Goal: Transaction & Acquisition: Purchase product/service

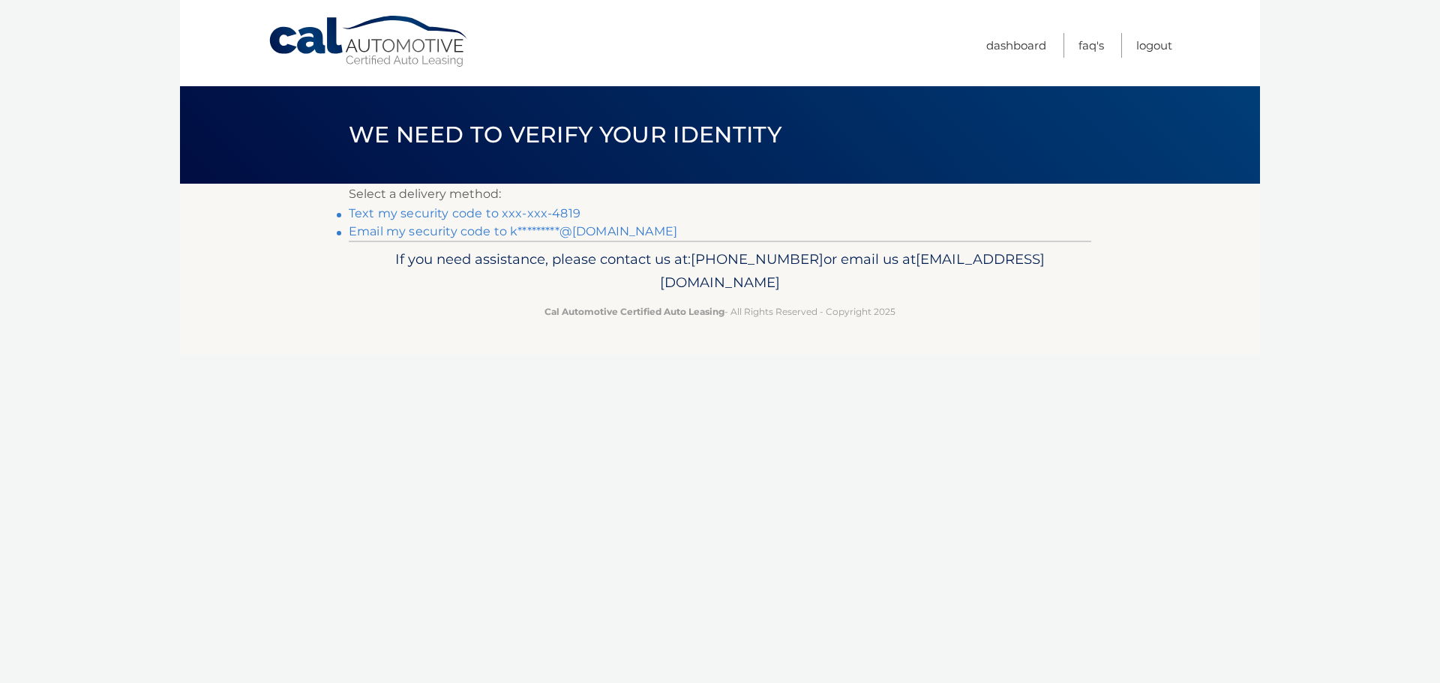
click at [535, 236] on link "Email my security code to k*********@gmail.com" at bounding box center [513, 231] width 328 height 14
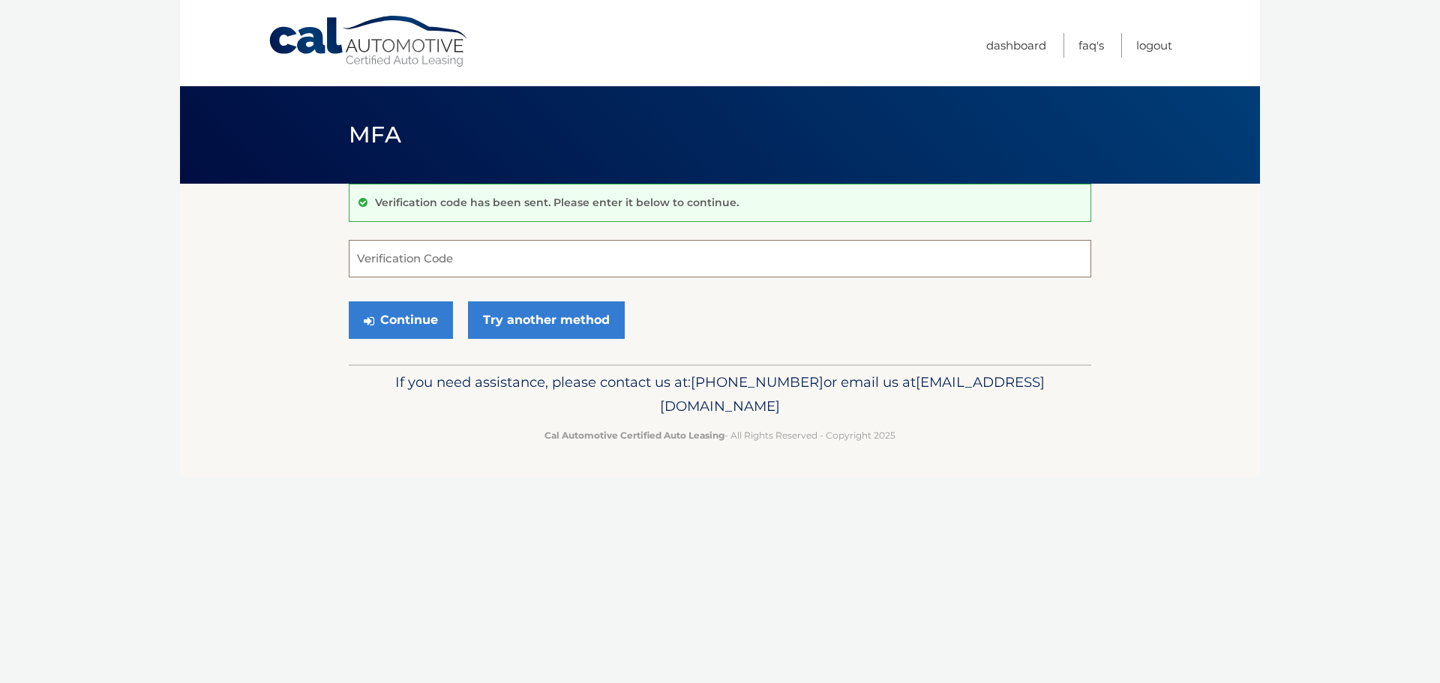
click at [459, 260] on input "Verification Code" at bounding box center [720, 258] width 742 height 37
type input "969576"
click at [427, 317] on button "Continue" at bounding box center [401, 319] width 104 height 37
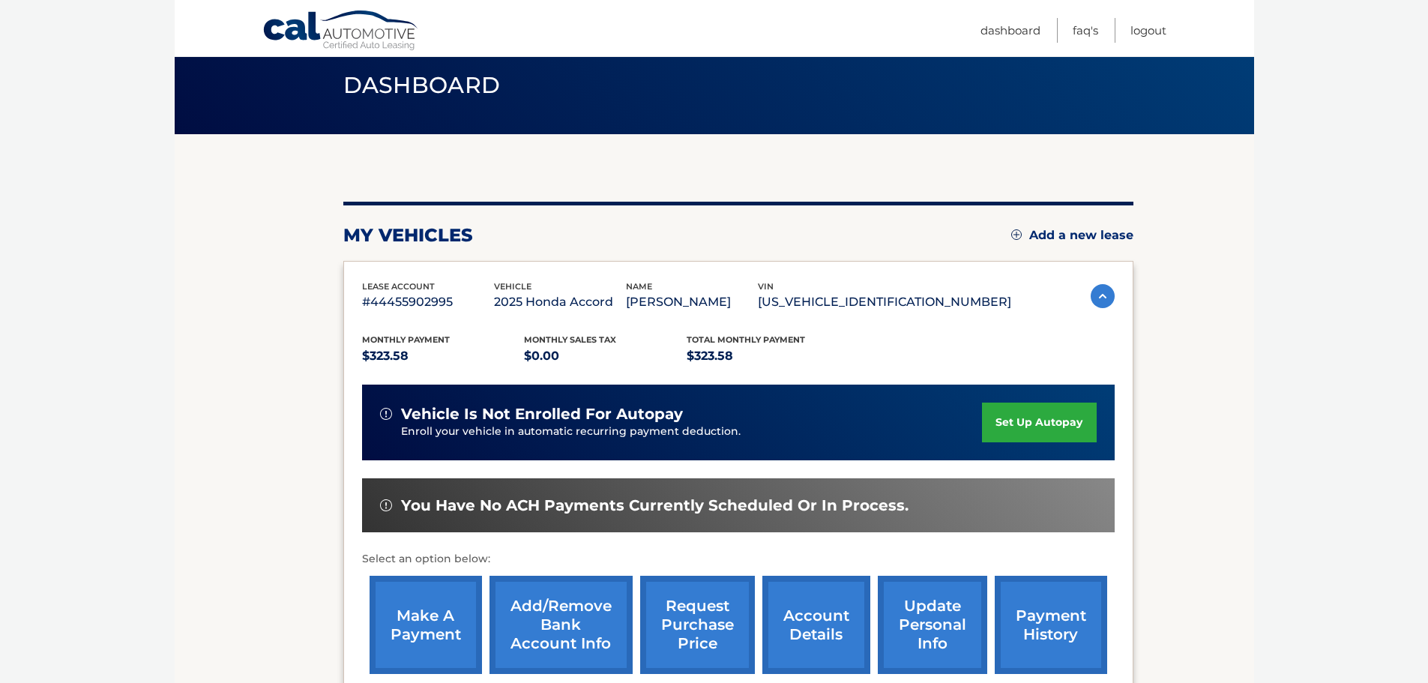
scroll to position [150, 0]
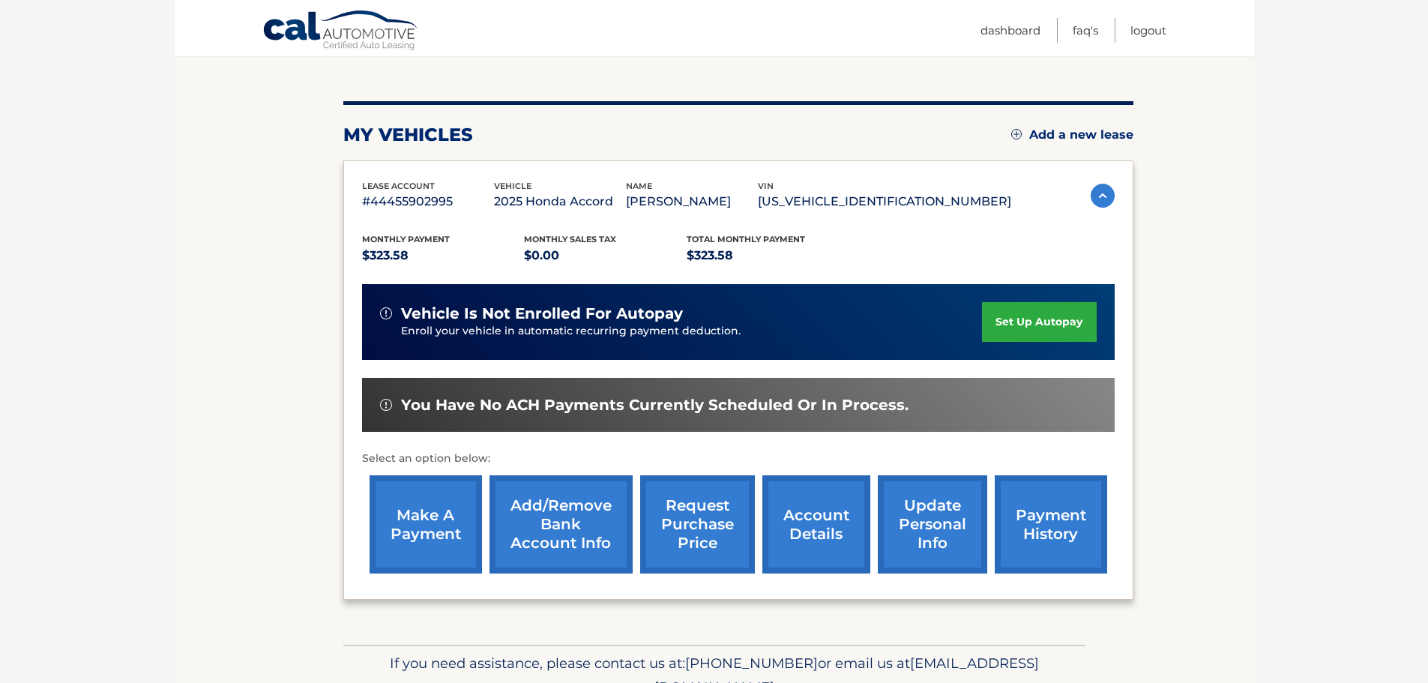
click at [402, 514] on link "make a payment" at bounding box center [426, 524] width 112 height 98
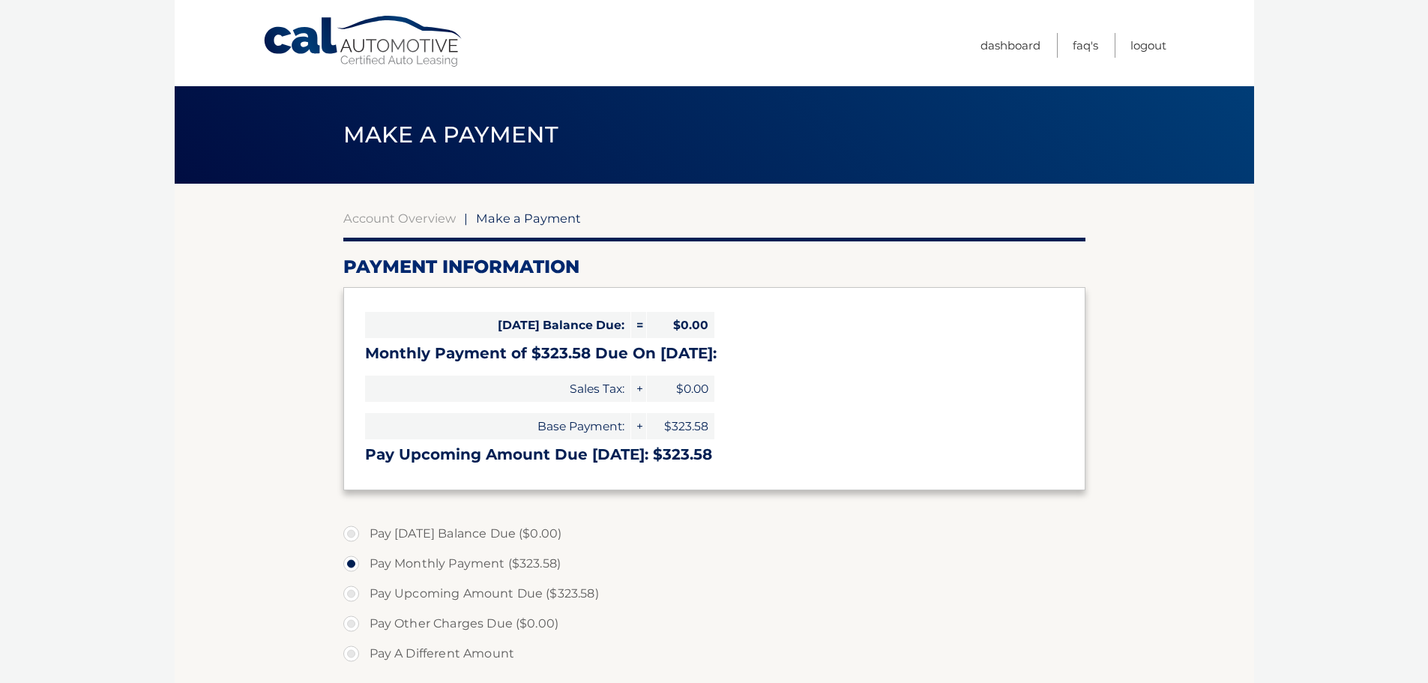
select select "MzI5MWI1NzYtYTQ4My00NjBjLWE0MjAtZThlMDEwMWJjZTFk"
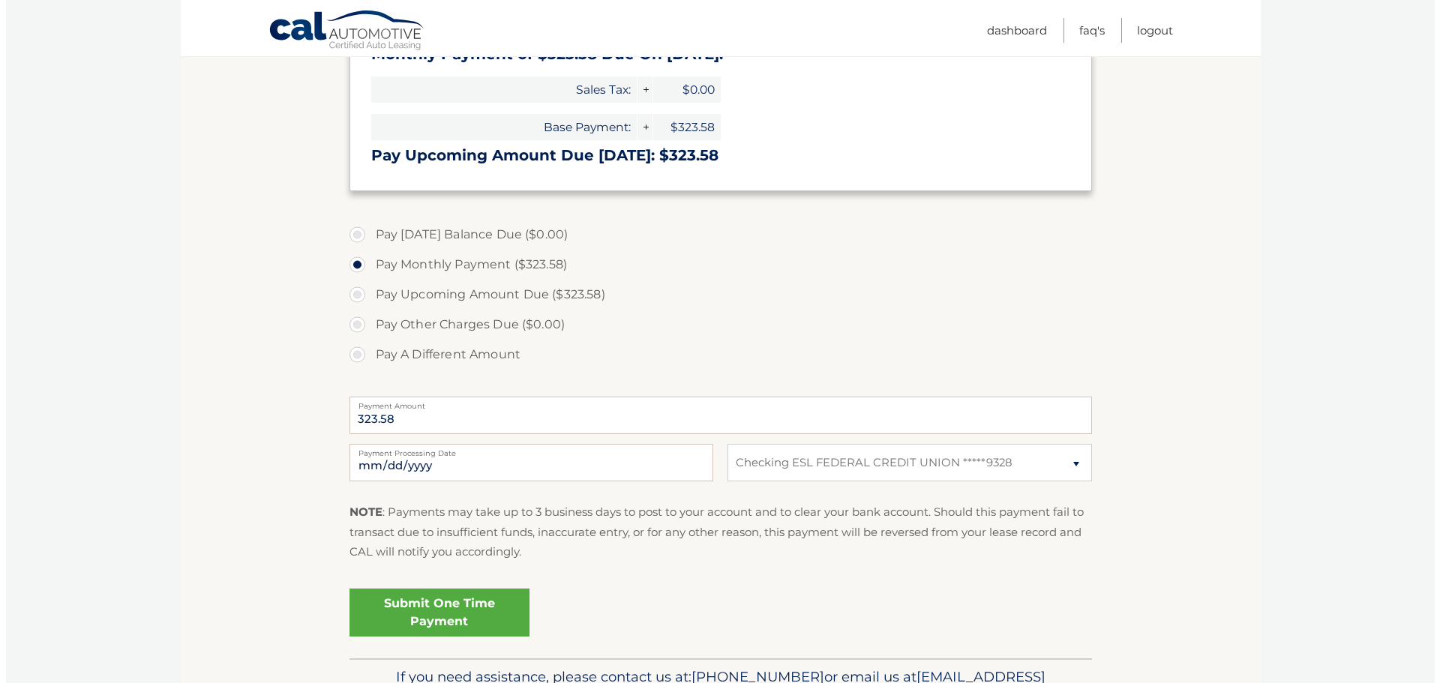
scroll to position [300, 0]
click at [454, 610] on link "Submit One Time Payment" at bounding box center [433, 612] width 180 height 48
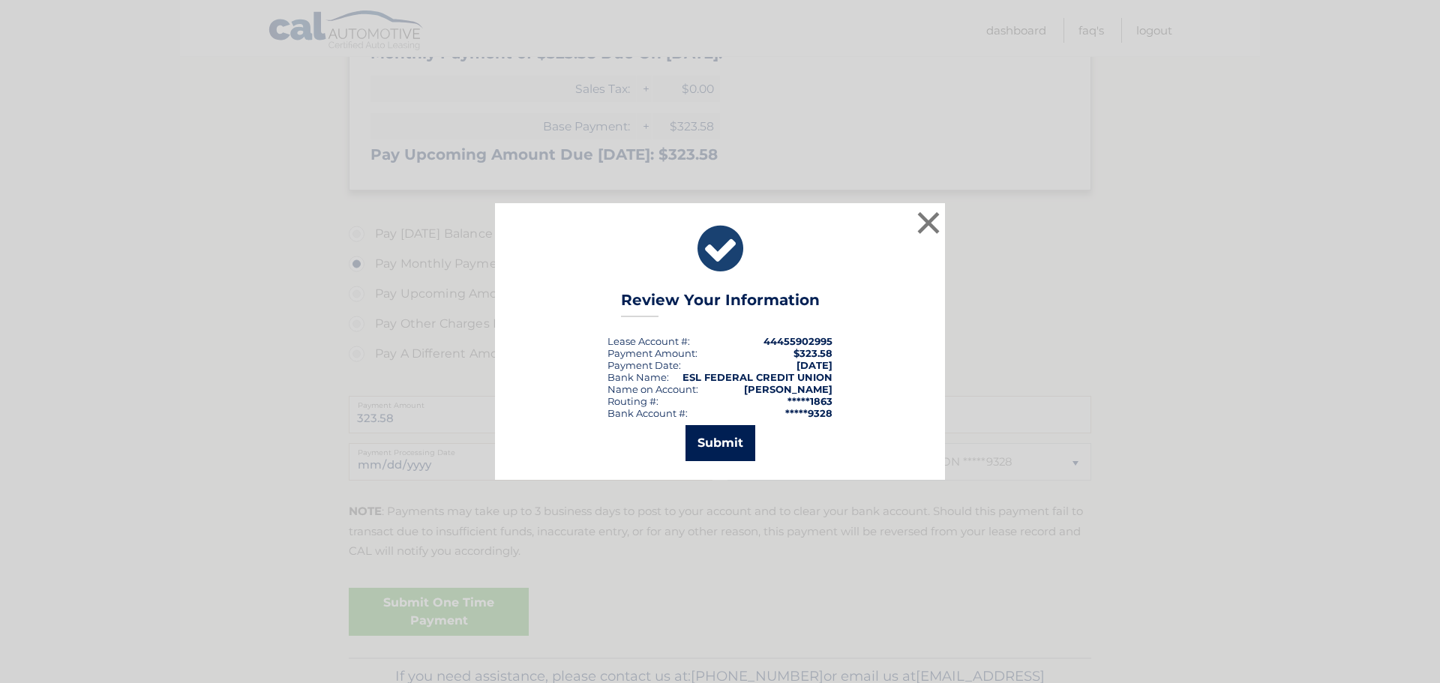
click at [723, 449] on button "Submit" at bounding box center [720, 443] width 70 height 36
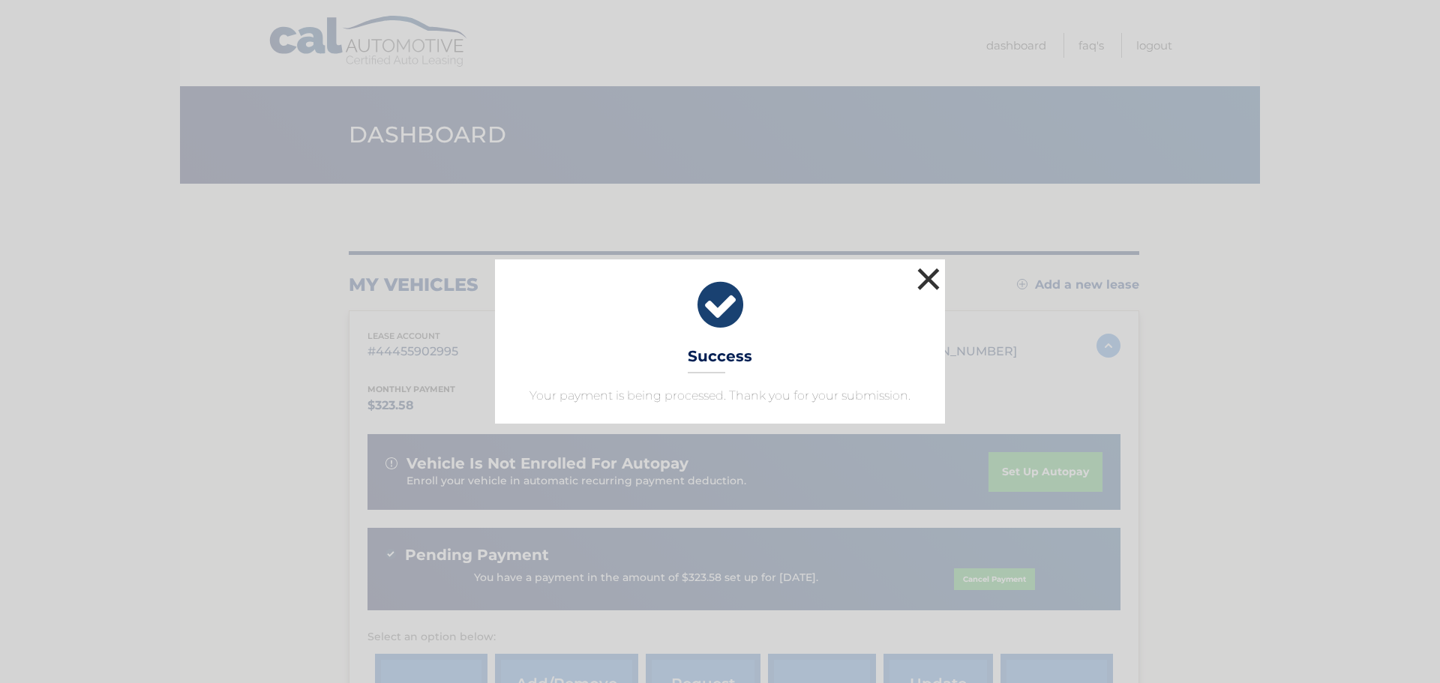
click at [931, 274] on button "×" at bounding box center [928, 279] width 30 height 30
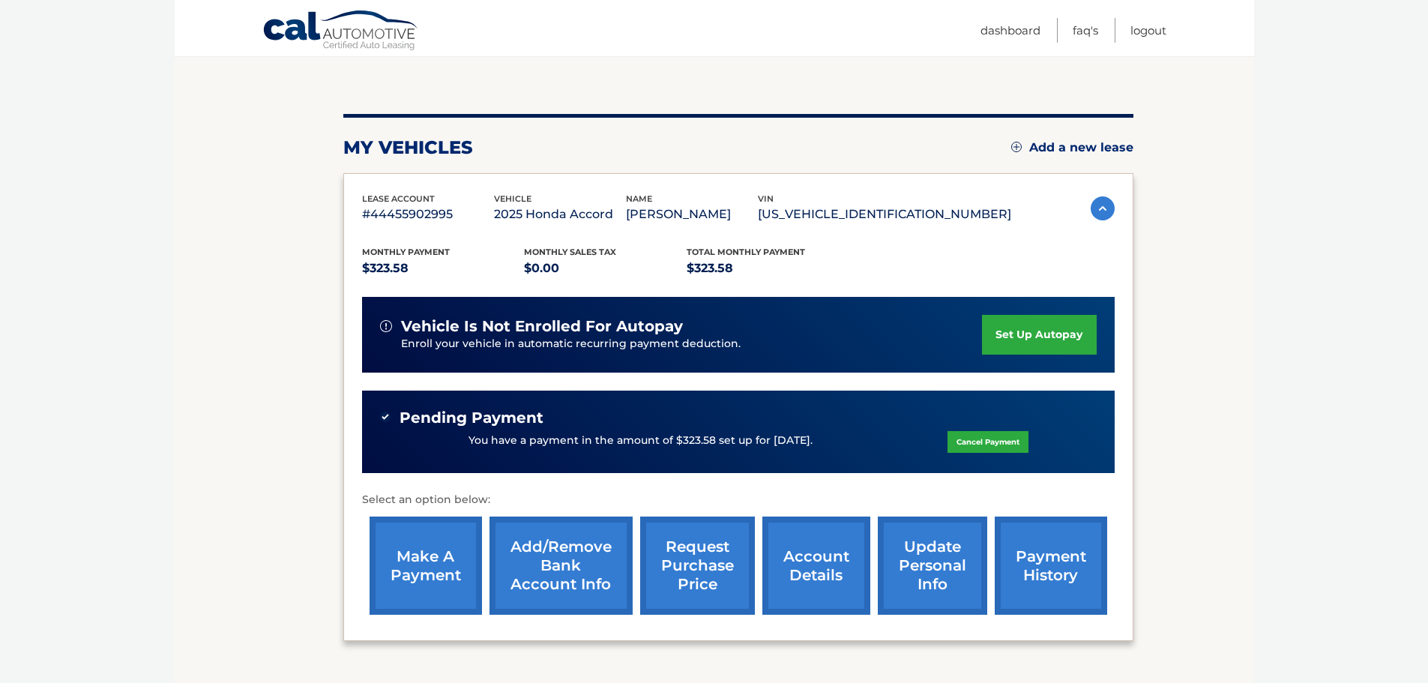
scroll to position [150, 0]
